Goal: Check status

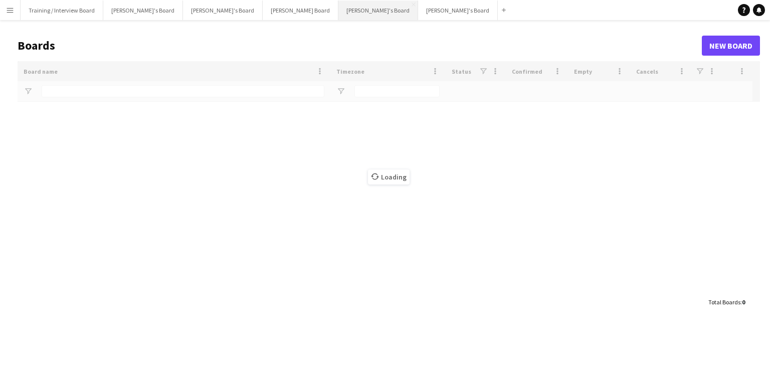
click at [338, 14] on button "[PERSON_NAME]'s Board Close" at bounding box center [378, 11] width 80 height 20
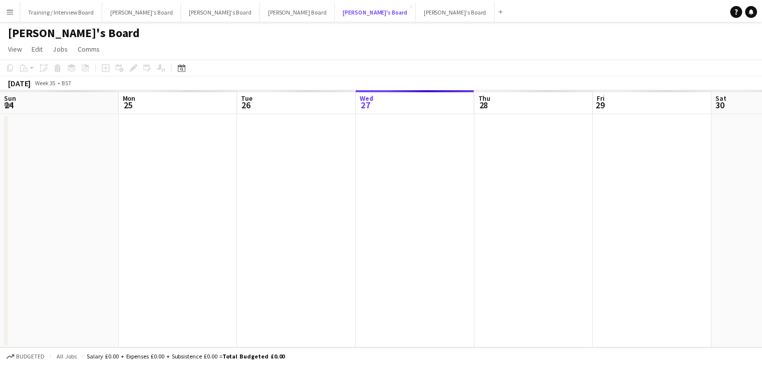
scroll to position [0, 239]
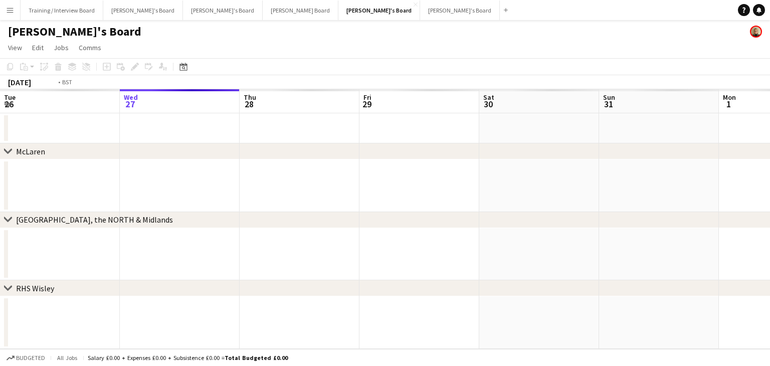
click at [370, 111] on app-calendar-viewport "Sun 24 Mon 25 Tue 26 Wed 27 Thu 28 Fri 29 Sat 30 Sun 31 Mon 1 Tue 2 Wed 3 Thu 4" at bounding box center [385, 219] width 770 height 260
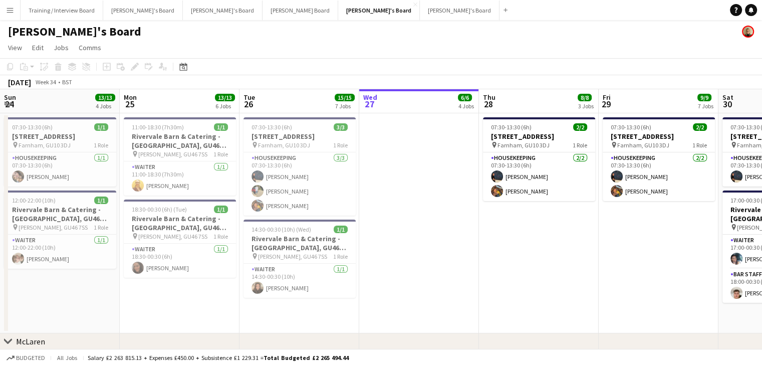
drag, startPoint x: 277, startPoint y: 104, endPoint x: 289, endPoint y: 107, distance: 12.9
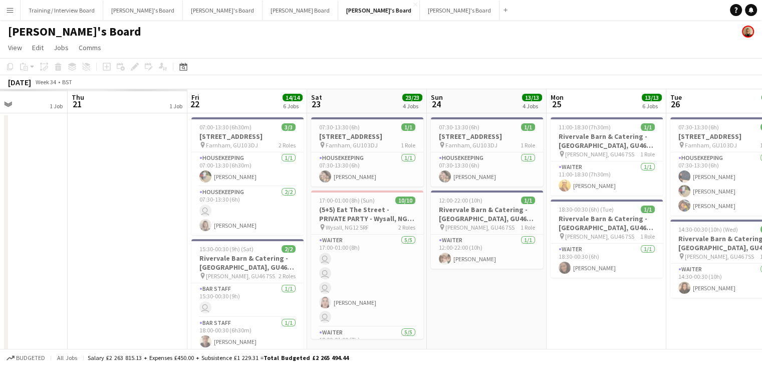
drag, startPoint x: 223, startPoint y: 105, endPoint x: 322, endPoint y: 104, distance: 98.7
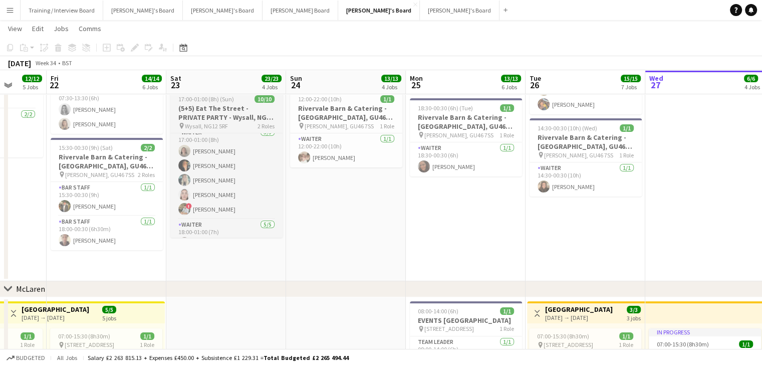
scroll to position [8, 0]
drag, startPoint x: 263, startPoint y: 169, endPoint x: 331, endPoint y: 174, distance: 68.8
click at [263, 169] on app-card-role "Waiter [DATE] 17:00-01:00 (8h) [PERSON_NAME] [PERSON_NAME] [PERSON_NAME] [PERSO…" at bounding box center [226, 171] width 112 height 92
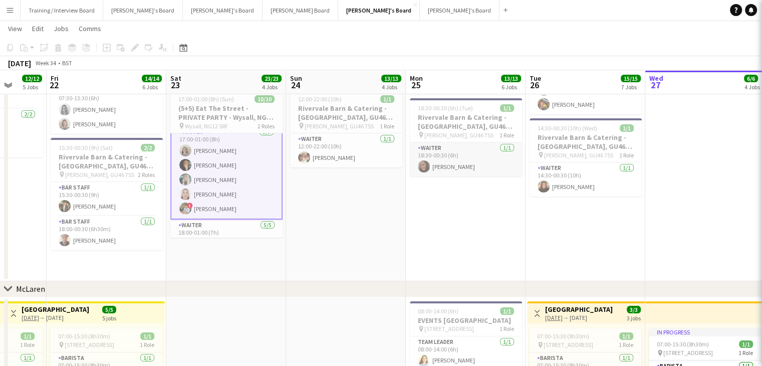
scroll to position [9, 0]
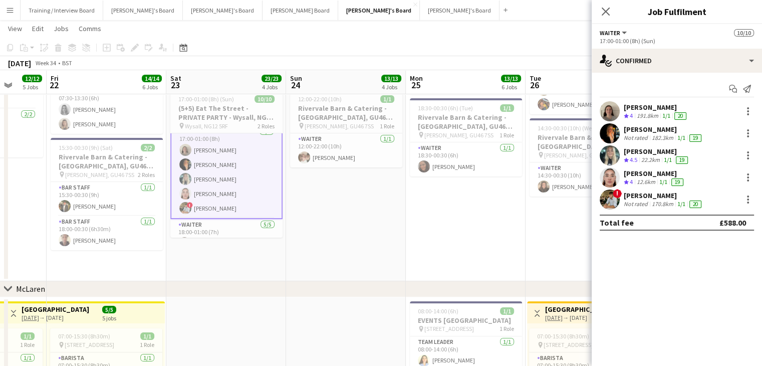
click at [651, 197] on div "[PERSON_NAME]" at bounding box center [664, 195] width 80 height 9
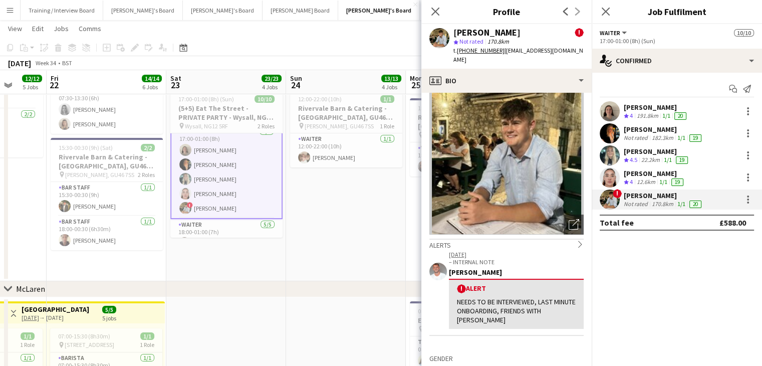
scroll to position [0, 0]
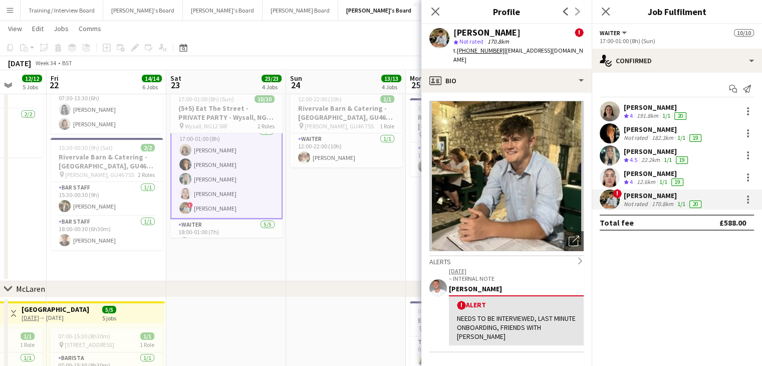
click at [646, 176] on div "[PERSON_NAME]" at bounding box center [655, 173] width 62 height 9
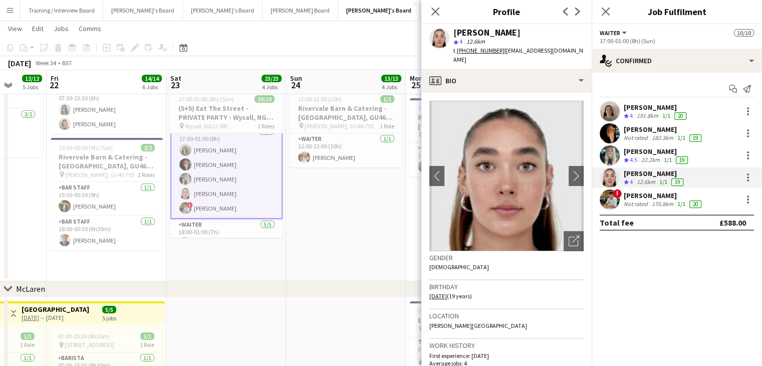
click at [647, 202] on div "Not rated" at bounding box center [637, 204] width 26 height 8
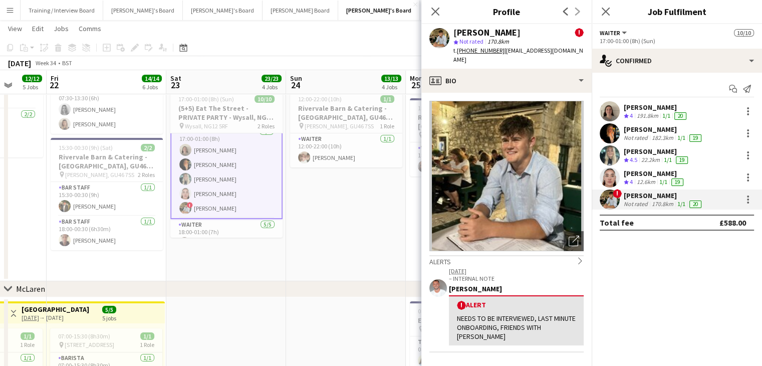
click at [267, 50] on app-toolbar "Copy Paste Paste Ctrl+V Paste with crew Ctrl+Shift+V Paste linked Job [GEOGRAPH…" at bounding box center [381, 47] width 762 height 17
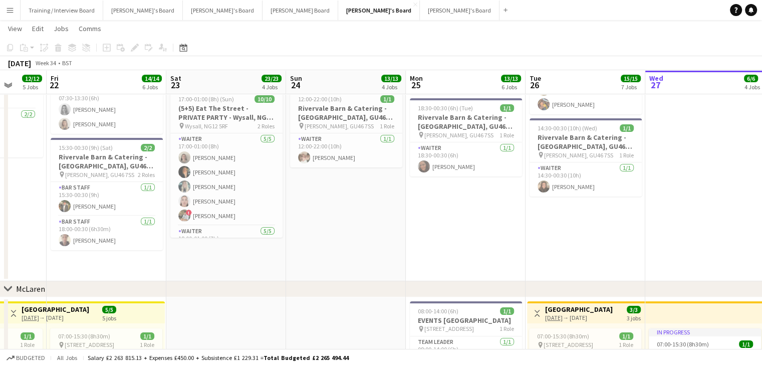
click at [230, 36] on app-page-menu "View Day view expanded Day view collapsed Month view Date picker Jump to [DATE]…" at bounding box center [381, 29] width 762 height 19
click at [14, 12] on button "Menu" at bounding box center [10, 10] width 20 height 20
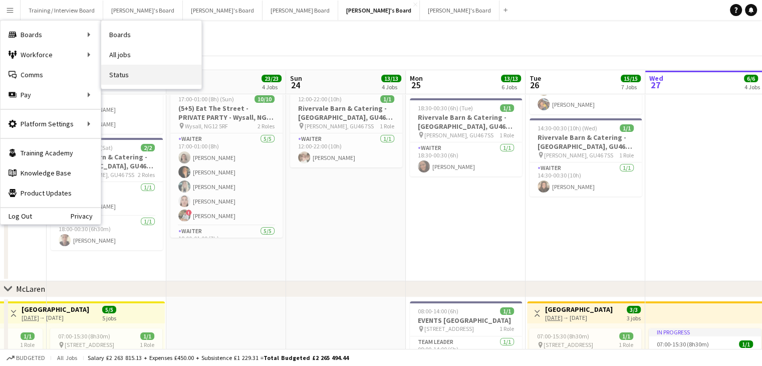
click at [146, 78] on link "Status" at bounding box center [151, 75] width 100 height 20
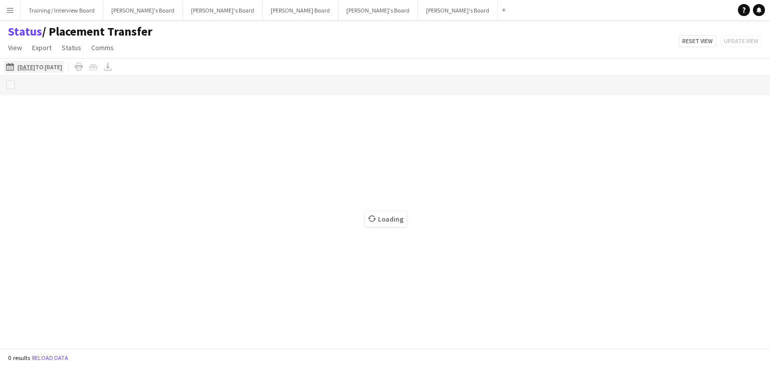
click at [12, 67] on app-icon "[DATE] to [DATE]" at bounding box center [12, 67] width 12 height 8
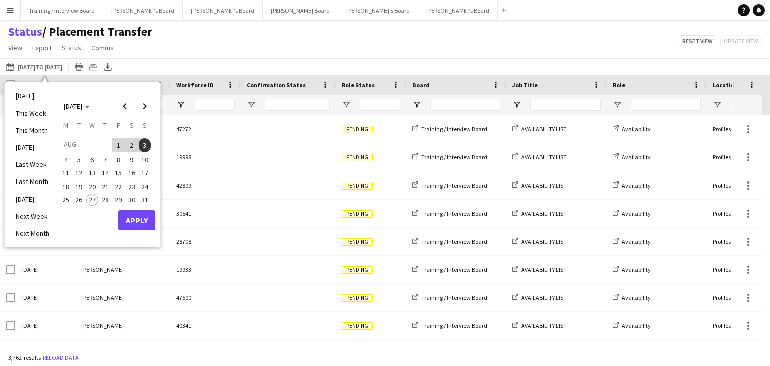
click at [131, 183] on span "23" at bounding box center [132, 186] width 12 height 12
click at [136, 223] on button "Apply" at bounding box center [136, 220] width 37 height 20
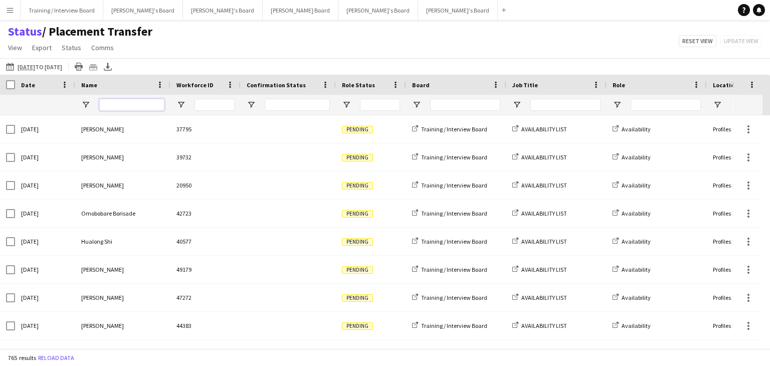
click at [126, 108] on input "Name Filter Input" at bounding box center [131, 105] width 65 height 12
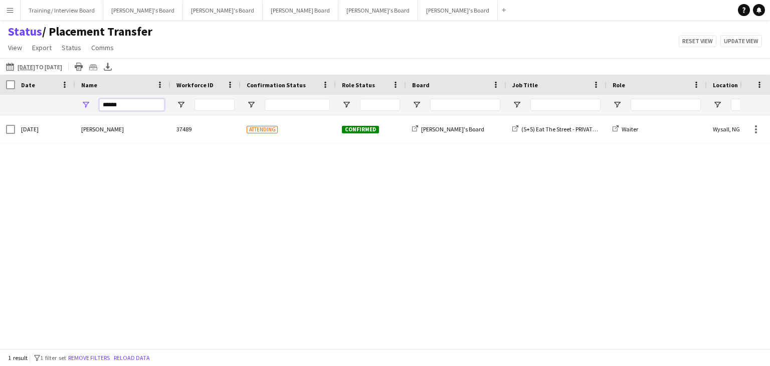
type input "******"
click at [9, 13] on app-icon "Menu" at bounding box center [10, 10] width 8 height 8
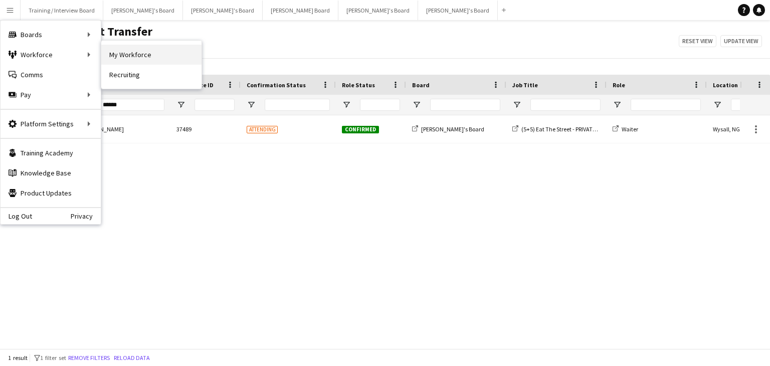
click at [156, 55] on link "My Workforce" at bounding box center [151, 55] width 100 height 20
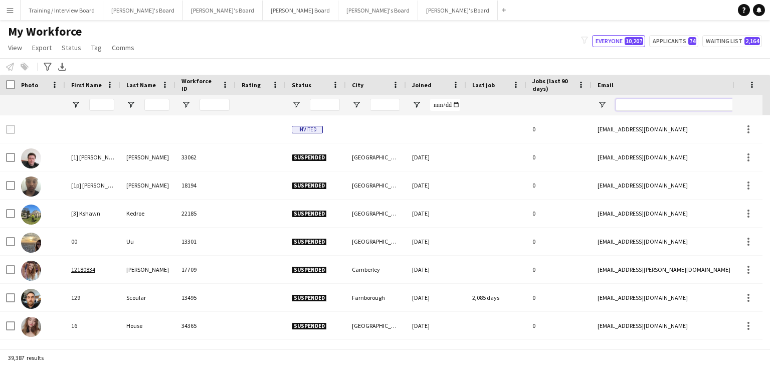
click at [629, 105] on input "Email Filter Input" at bounding box center [700, 105] width 170 height 12
paste input "**********"
type input "**********"
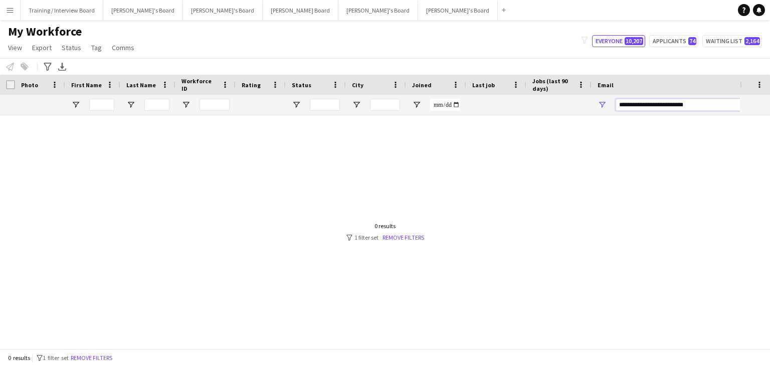
drag, startPoint x: 714, startPoint y: 106, endPoint x: 553, endPoint y: 109, distance: 161.8
click at [553, 109] on div at bounding box center [543, 105] width 1086 height 20
